Goal: Use online tool/utility: Utilize a website feature to perform a specific function

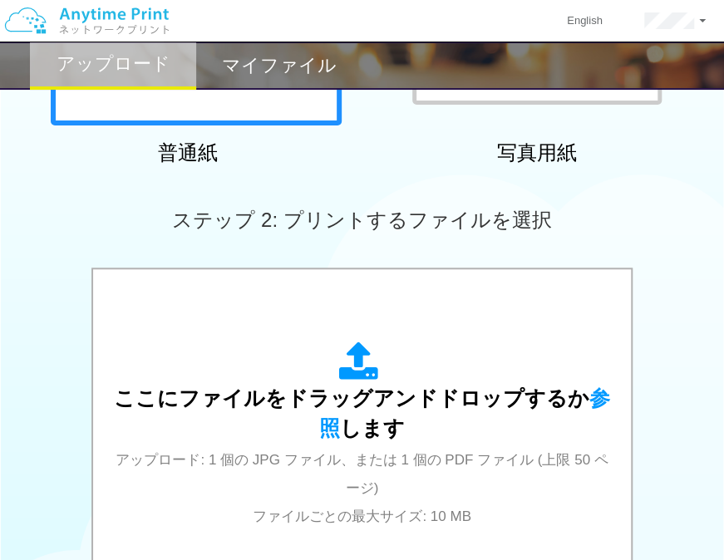
scroll to position [447, 0]
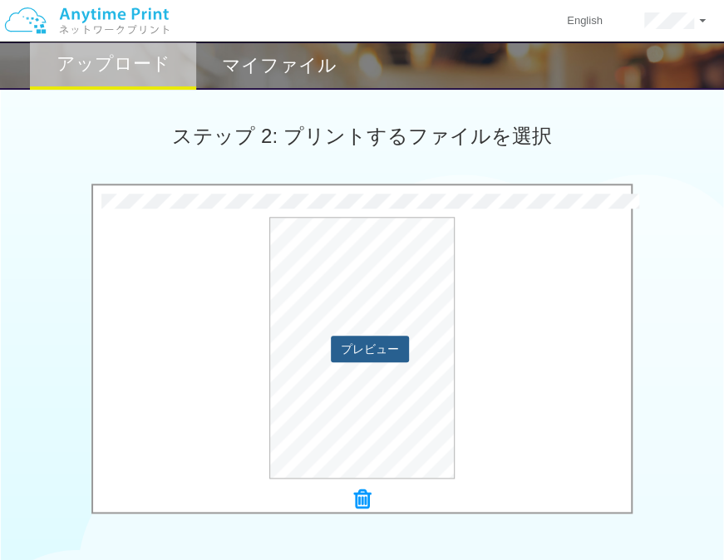
click at [368, 351] on button "プレビュー" at bounding box center [370, 349] width 78 height 27
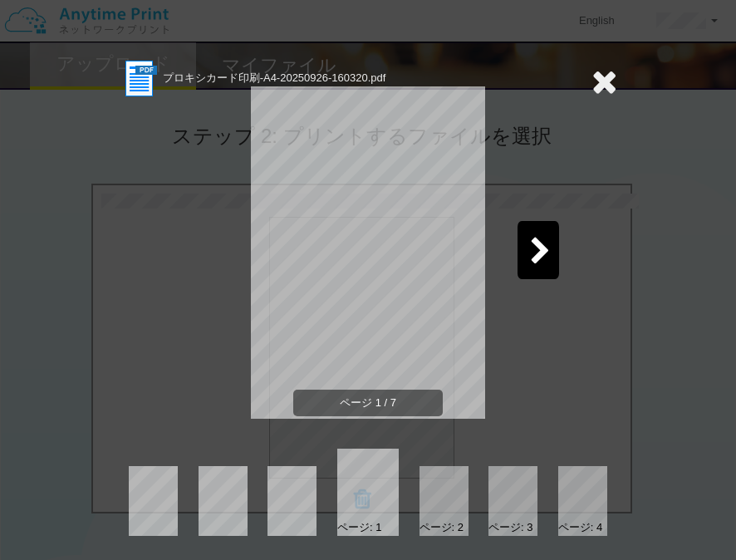
click at [521, 259] on div at bounding box center [539, 250] width 42 height 58
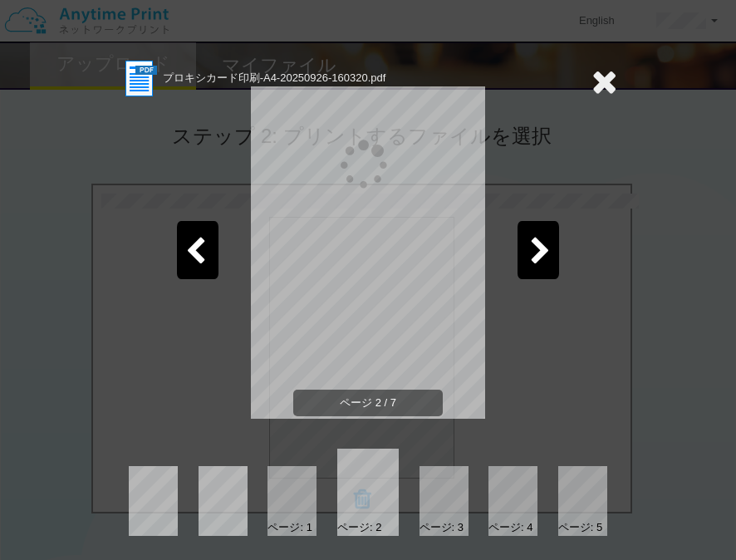
click at [521, 259] on div at bounding box center [539, 250] width 42 height 58
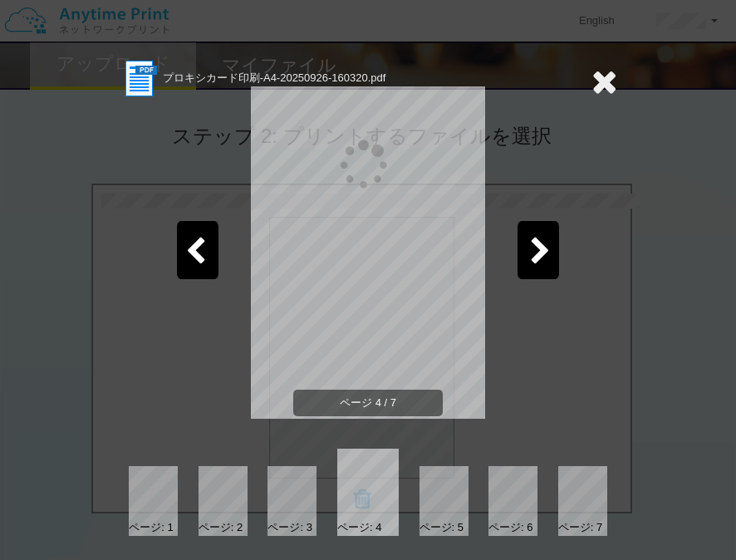
click at [521, 259] on div at bounding box center [539, 250] width 42 height 58
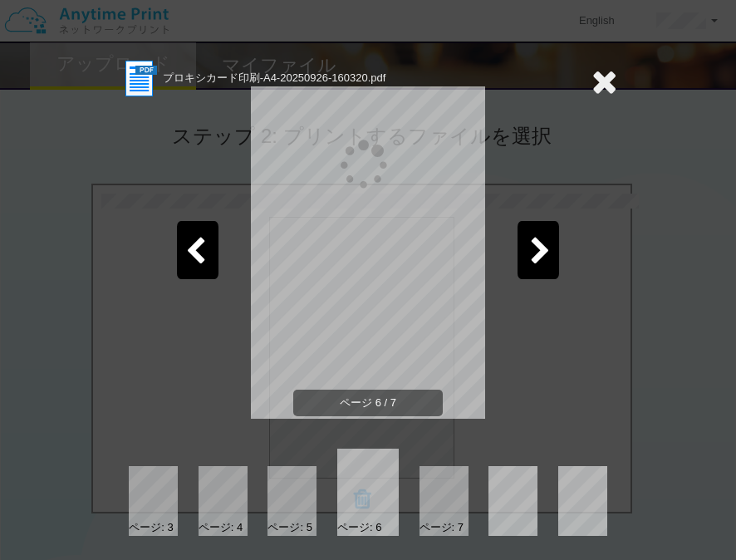
click at [521, 259] on div at bounding box center [539, 250] width 42 height 58
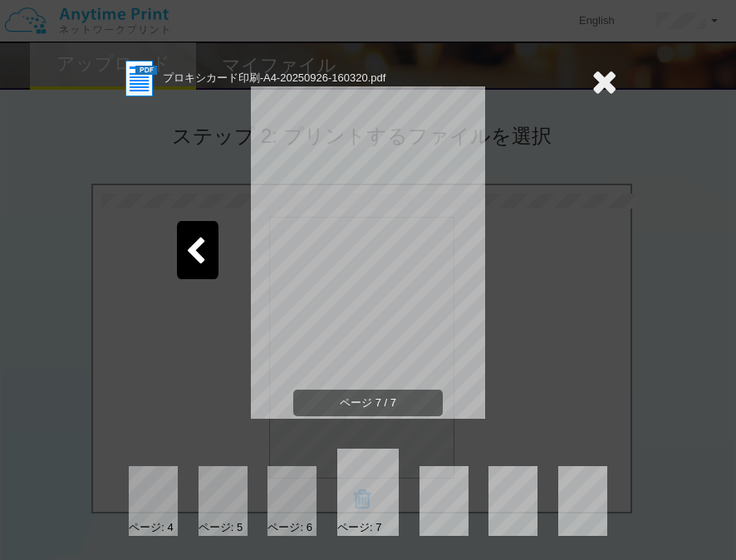
click at [608, 82] on icon at bounding box center [605, 81] width 26 height 33
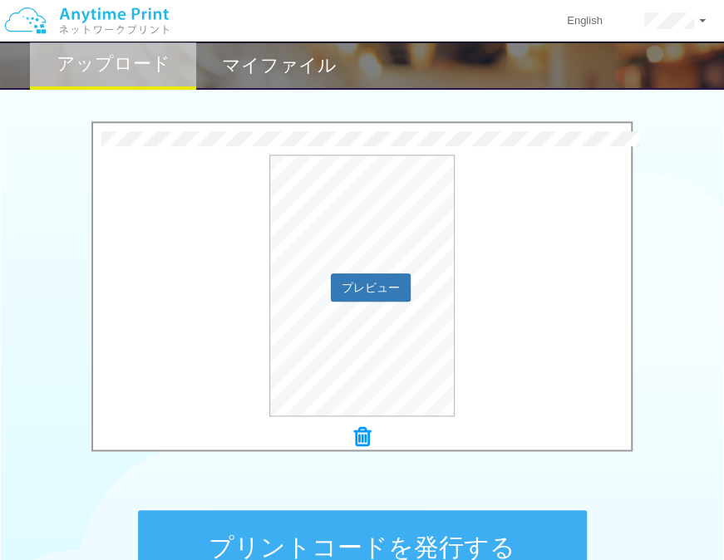
scroll to position [696, 0]
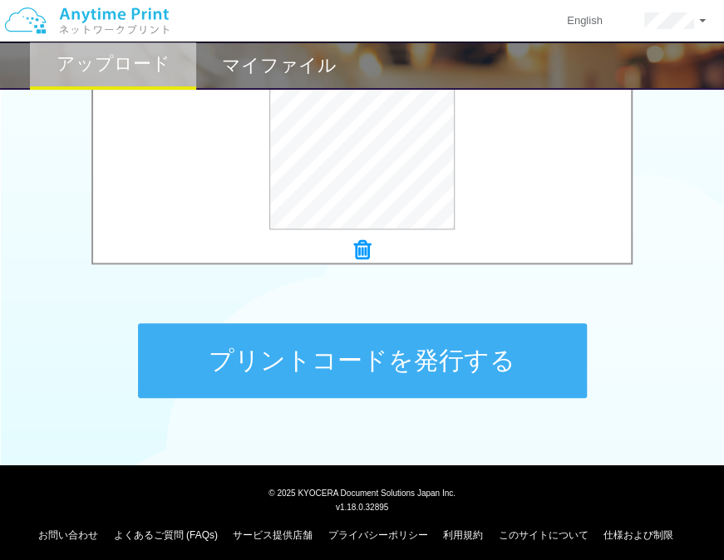
click at [515, 342] on button "プリントコードを発行する" at bounding box center [362, 360] width 449 height 75
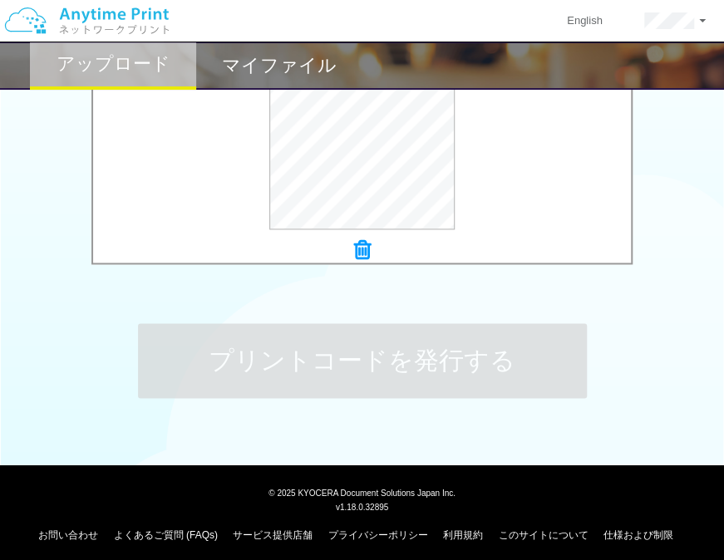
scroll to position [0, 0]
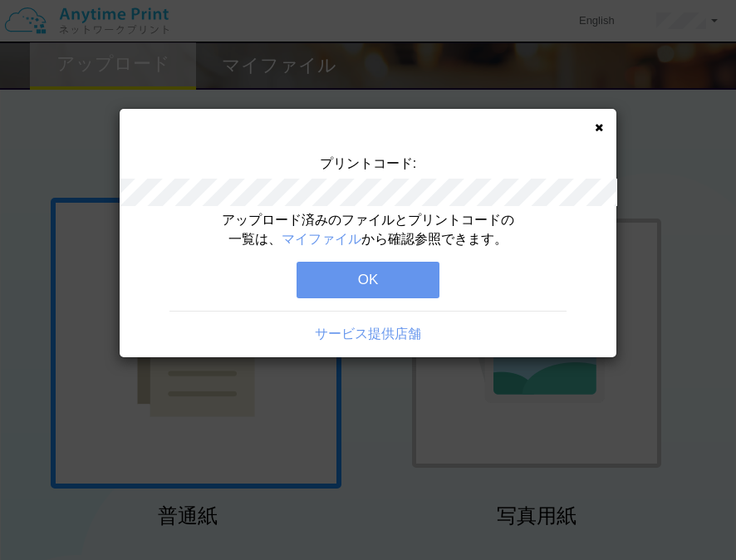
click at [429, 279] on button "OK" at bounding box center [368, 280] width 143 height 37
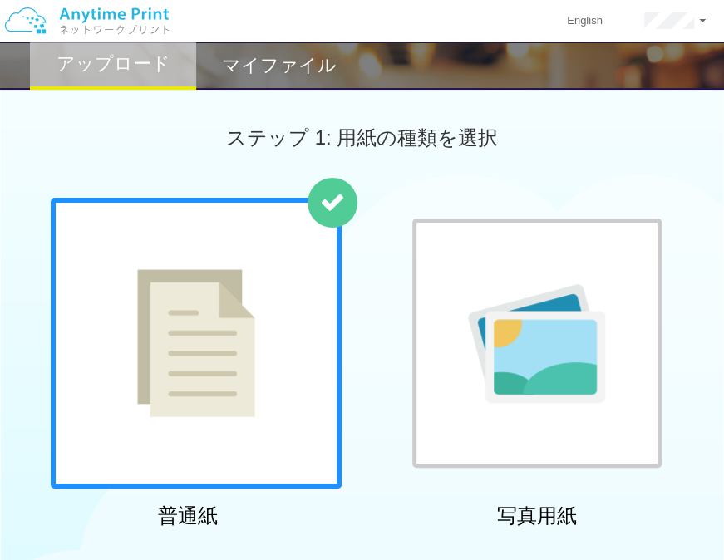
click at [303, 66] on h2 "マイファイル" at bounding box center [279, 66] width 115 height 20
